Goal: Find specific page/section: Find specific page/section

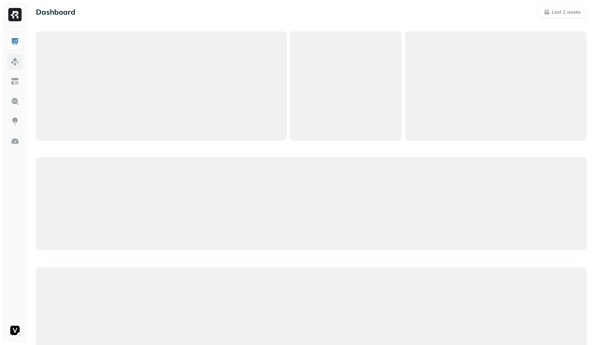
click at [18, 63] on img at bounding box center [15, 61] width 9 height 9
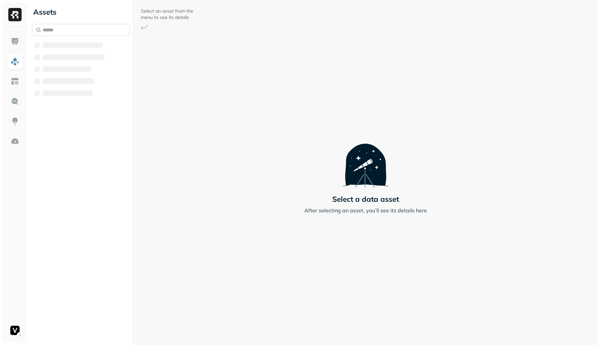
click at [88, 33] on input "text" at bounding box center [81, 30] width 98 height 12
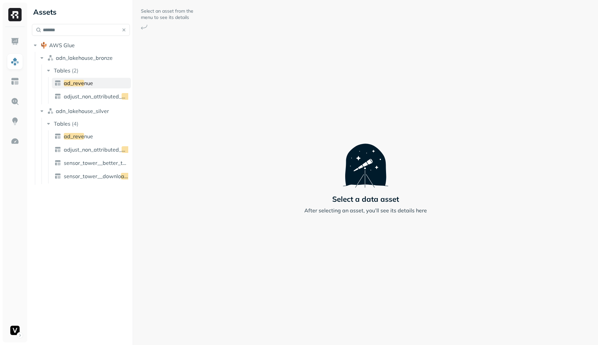
type input "*******"
click at [94, 86] on link "ad_reve nue" at bounding box center [91, 83] width 79 height 11
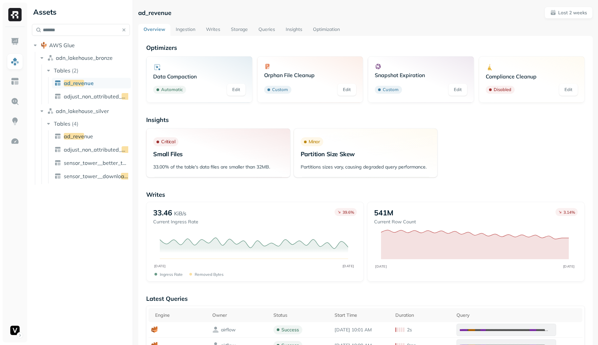
click at [241, 31] on link "Storage" at bounding box center [239, 30] width 28 height 12
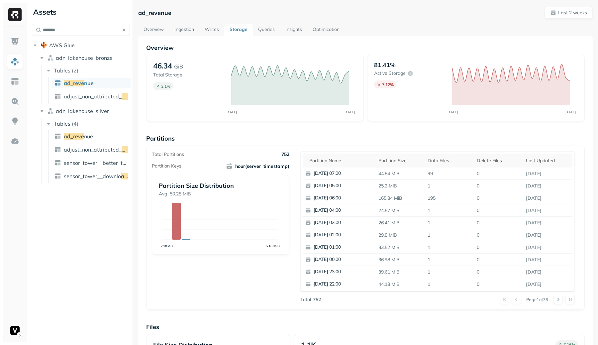
click at [214, 31] on link "Writes" at bounding box center [211, 30] width 25 height 12
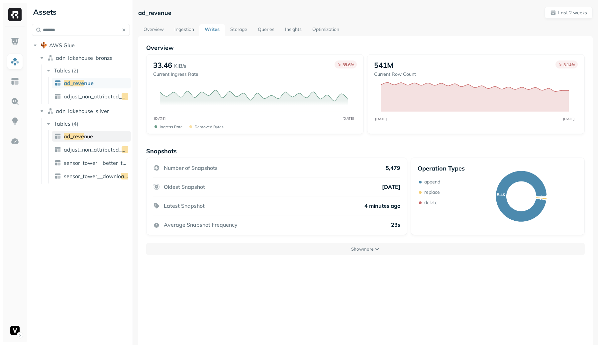
click at [71, 136] on span "ad_reve" at bounding box center [74, 136] width 20 height 7
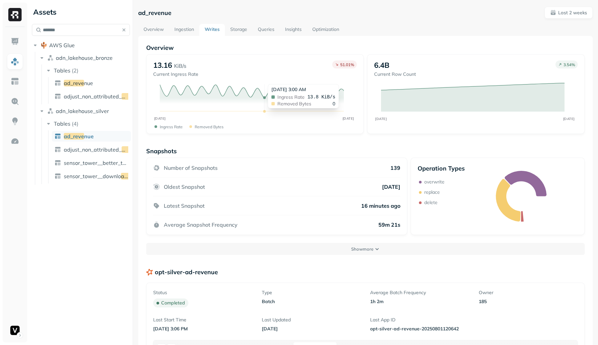
scroll to position [111, 0]
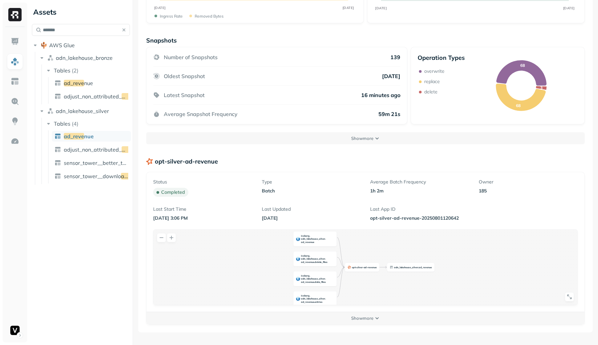
drag, startPoint x: 354, startPoint y: 321, endPoint x: 356, endPoint y: 161, distance: 160.3
click at [354, 321] on button "Show more" at bounding box center [365, 318] width 438 height 12
